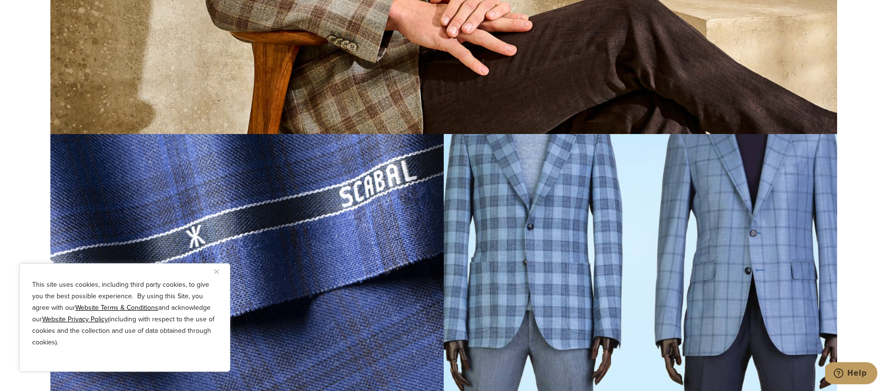
scroll to position [971, 0]
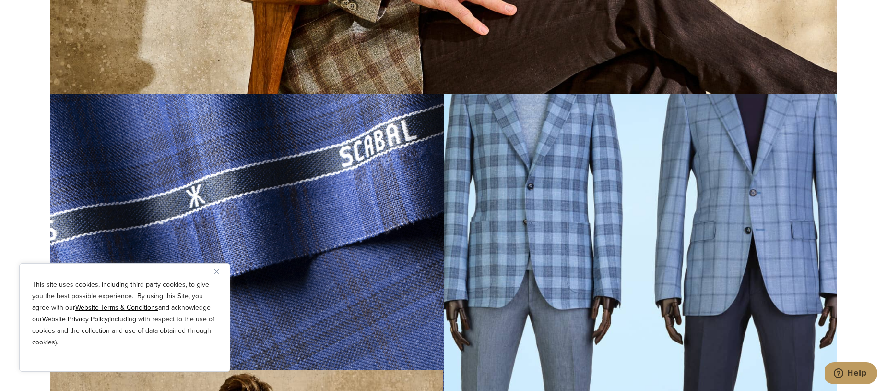
click at [574, 132] on img at bounding box center [640, 262] width 393 height 336
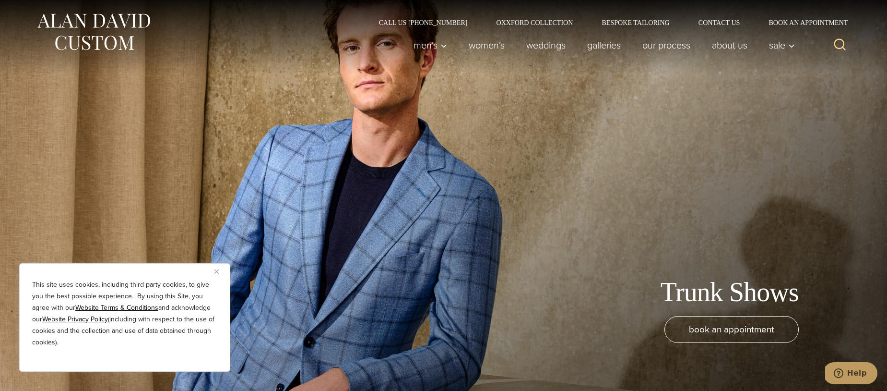
scroll to position [0, 0]
click at [602, 44] on link "Galleries" at bounding box center [603, 45] width 55 height 19
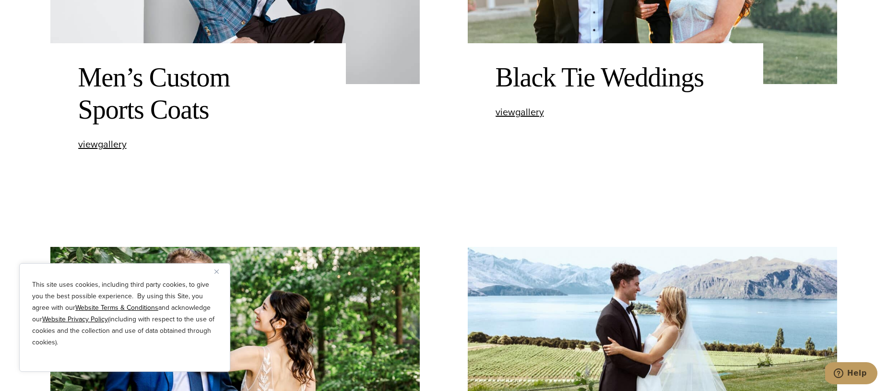
scroll to position [895, 0]
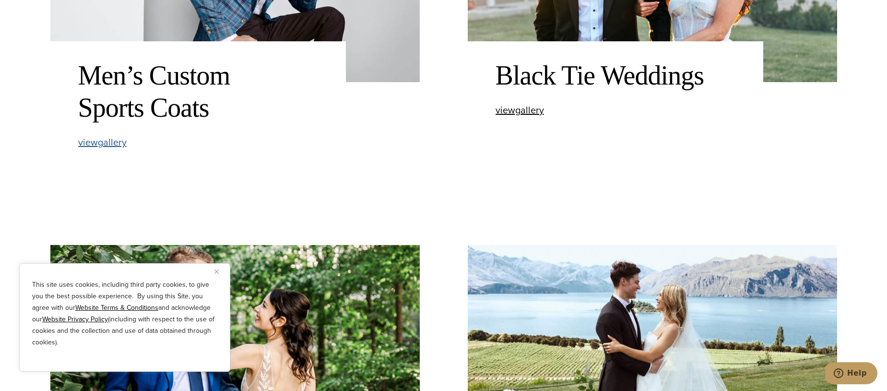
click at [118, 144] on span "view Men’s Custom Sports Coats gallery" at bounding box center [102, 142] width 48 height 14
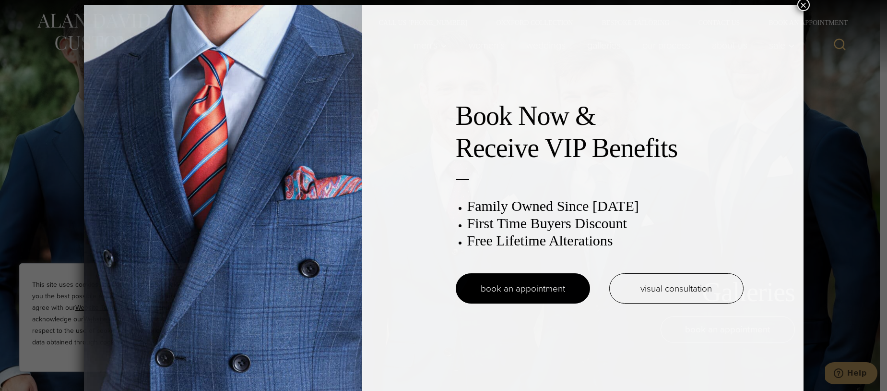
scroll to position [5, 0]
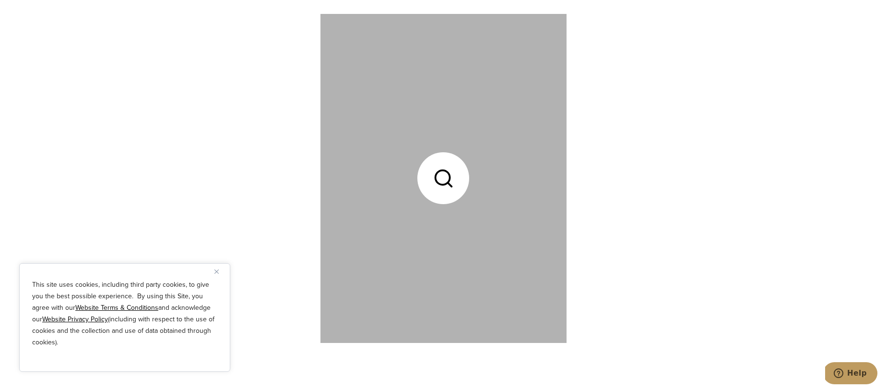
scroll to position [3284, 0]
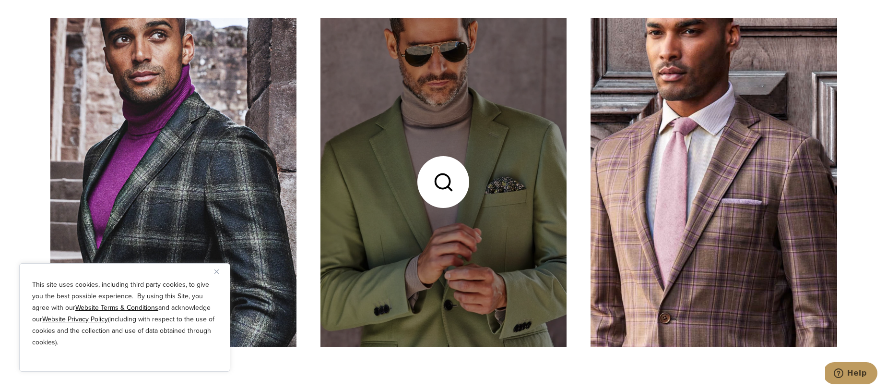
click at [453, 159] on link at bounding box center [443, 182] width 246 height 328
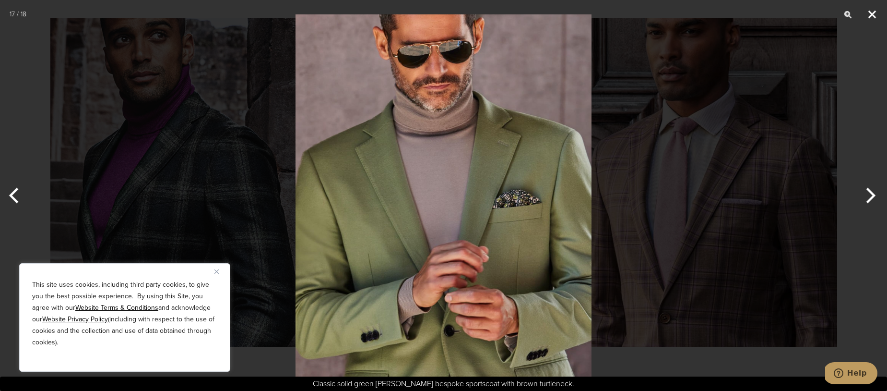
click at [868, 15] on button "Close" at bounding box center [872, 14] width 24 height 29
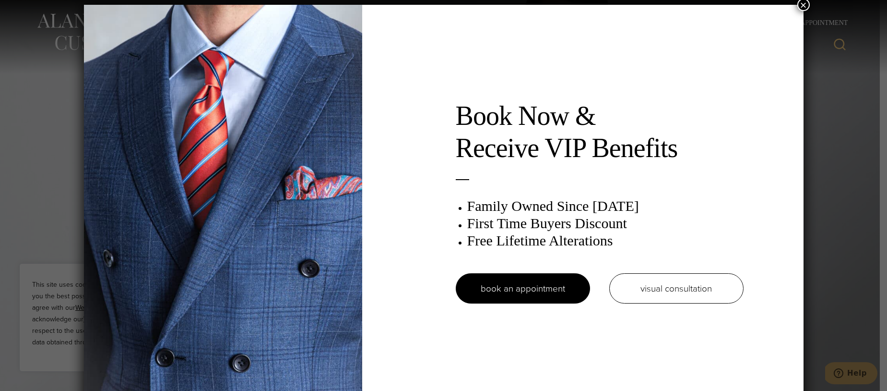
scroll to position [5, 0]
